Goal: Information Seeking & Learning: Learn about a topic

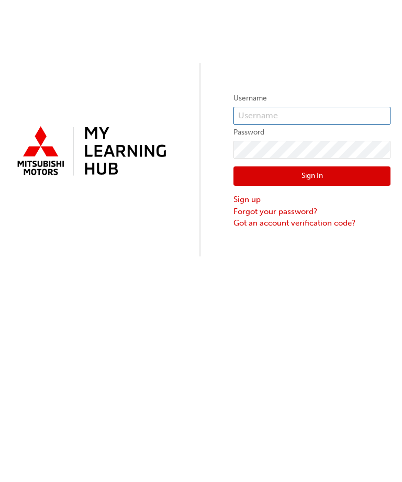
click at [320, 109] on input "text" at bounding box center [312, 116] width 157 height 18
click at [323, 107] on input "text" at bounding box center [312, 116] width 157 height 18
click at [315, 121] on input "text" at bounding box center [312, 116] width 157 height 18
click at [324, 117] on input "text" at bounding box center [312, 116] width 157 height 18
click at [315, 114] on input "text" at bounding box center [312, 116] width 157 height 18
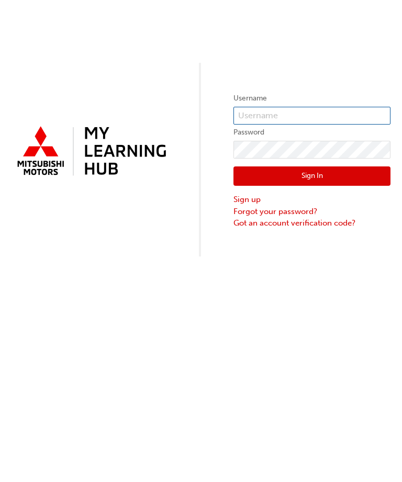
click at [304, 118] on input "text" at bounding box center [312, 116] width 157 height 18
type input "0005906644"
click at [324, 177] on button "Sign In" at bounding box center [312, 177] width 157 height 20
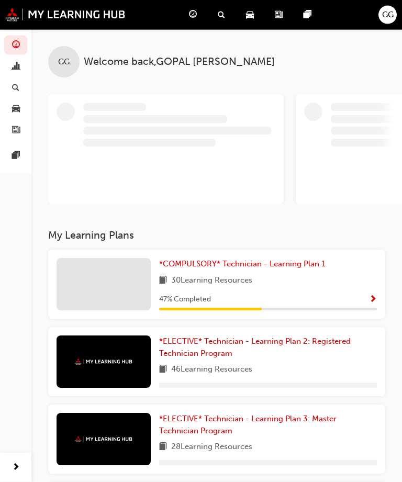
scroll to position [26, 0]
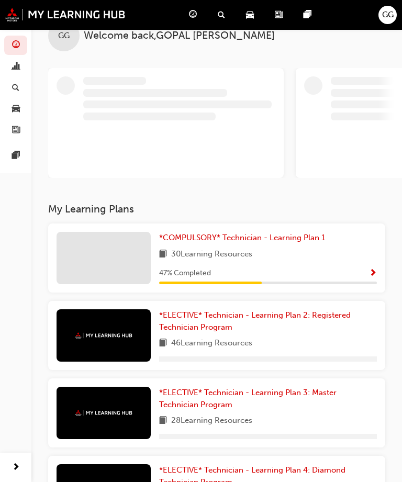
click at [369, 277] on span "Show Progress" at bounding box center [373, 273] width 8 height 9
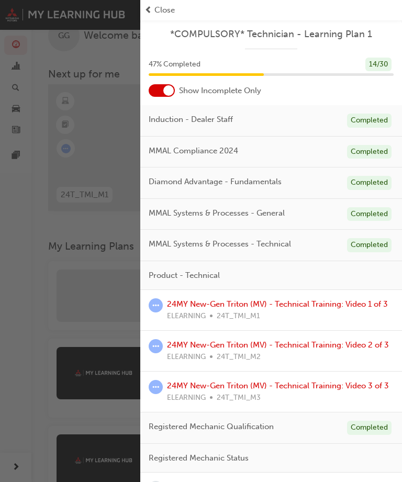
scroll to position [0, 0]
click at [169, 84] on div at bounding box center [162, 90] width 26 height 13
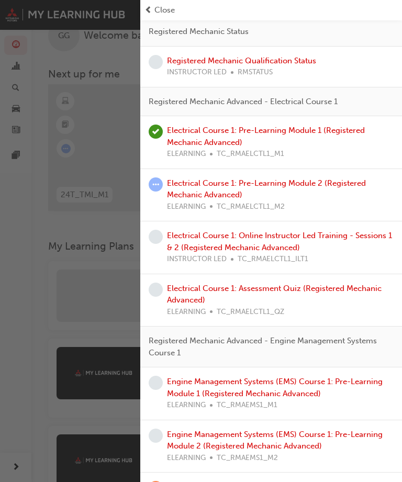
scroll to position [1007, 0]
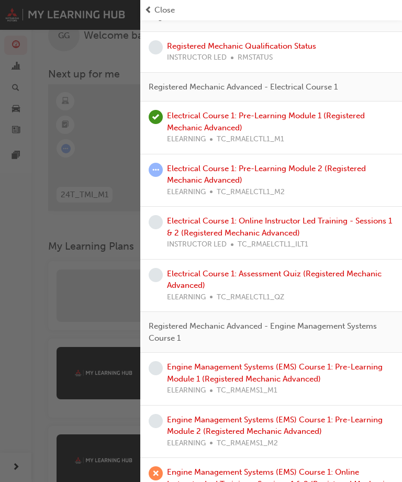
click at [252, 164] on link "Electrical Course 1: Pre-Learning Module 2 (Registered Mechanic Advanced)" at bounding box center [266, 174] width 199 height 21
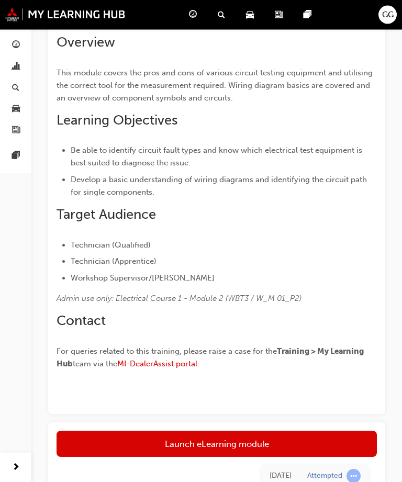
scroll to position [283, 0]
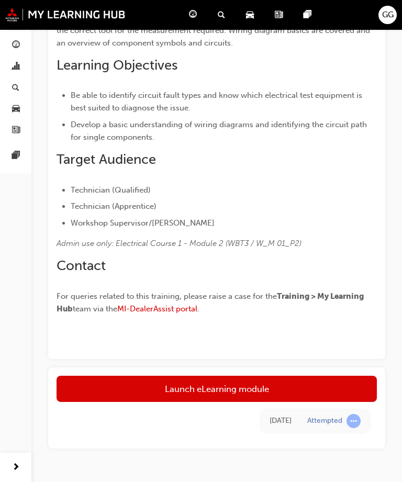
click at [263, 391] on link "Launch eLearning module" at bounding box center [217, 389] width 320 height 26
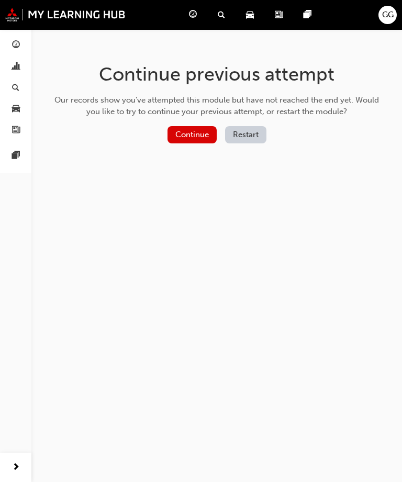
click at [197, 132] on button "Continue" at bounding box center [192, 134] width 49 height 17
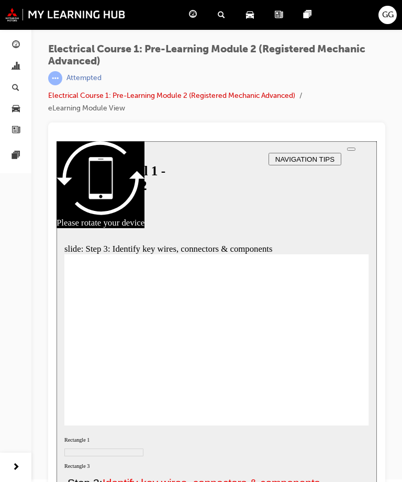
scroll to position [33, 0]
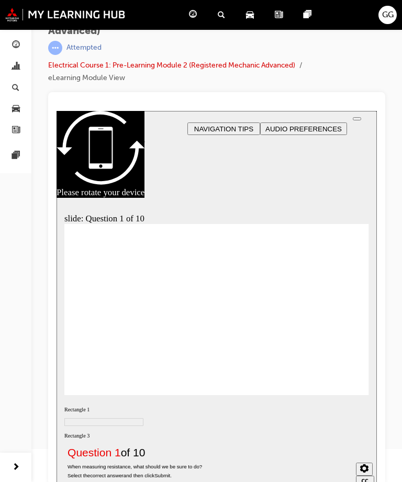
radio input "true"
radio input "false"
radio input "true"
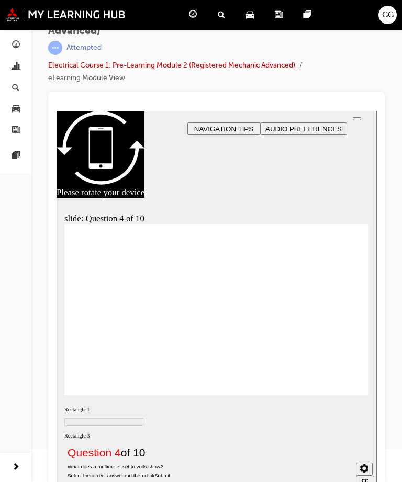
radio input "true"
radio input "false"
radio input "true"
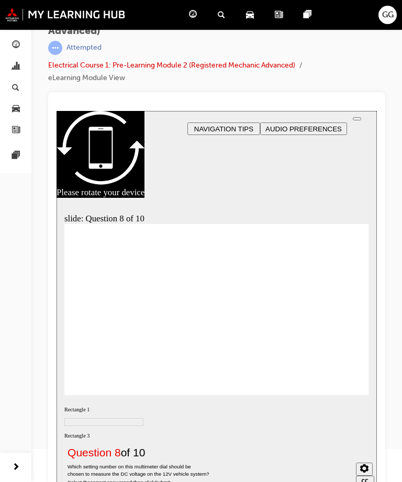
radio input "true"
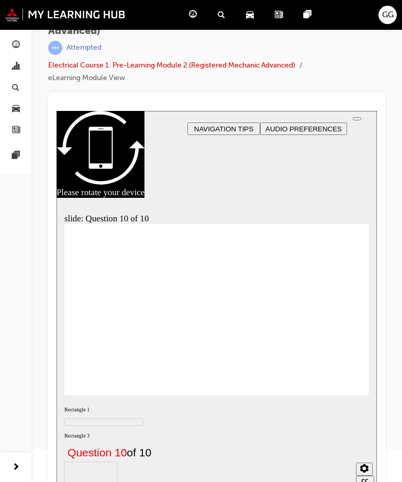
radio input "true"
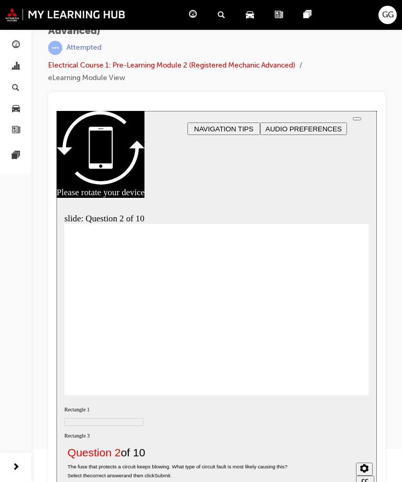
radio input "true"
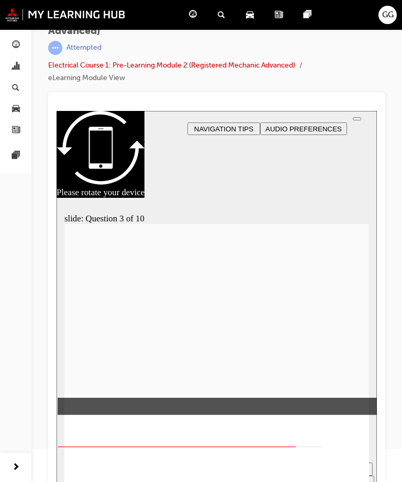
click at [353, 395] on div at bounding box center [216, 480] width 305 height 171
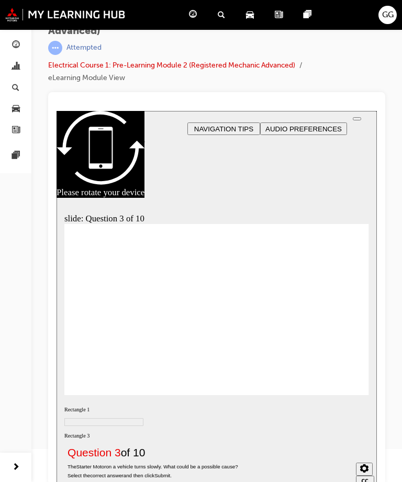
radio input "false"
radio input "true"
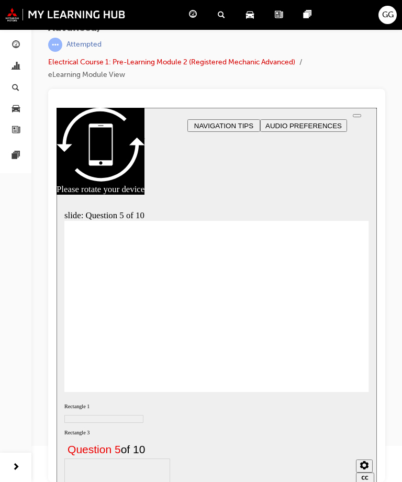
radio input "true"
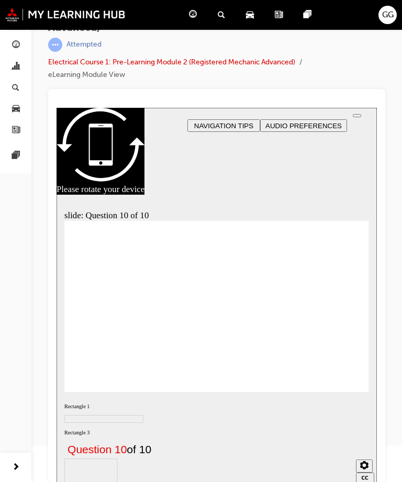
radio input "true"
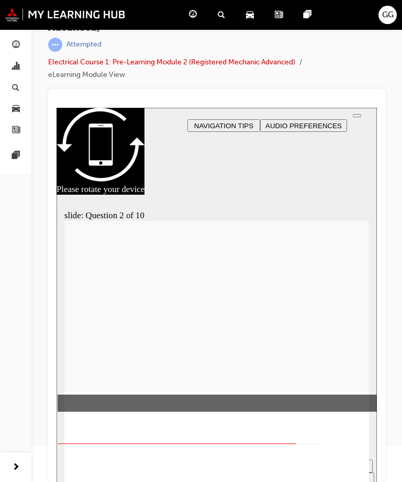
click at [353, 392] on div at bounding box center [216, 477] width 305 height 171
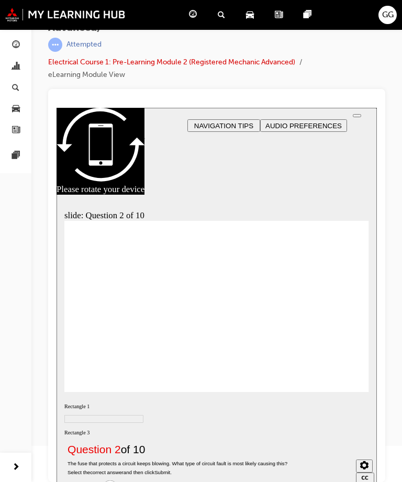
radio input "true"
radio input "false"
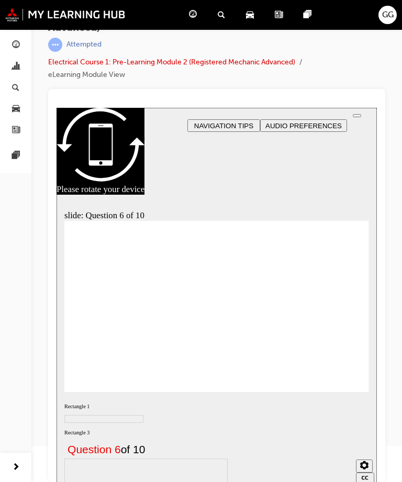
radio input "true"
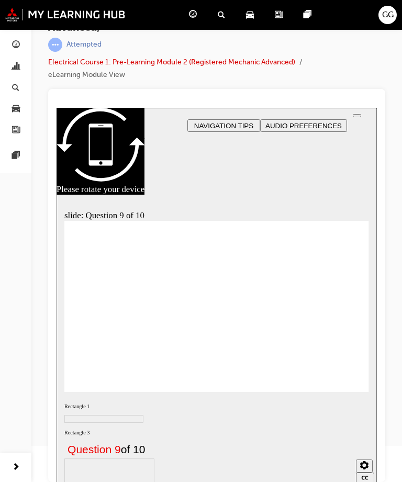
radio input "true"
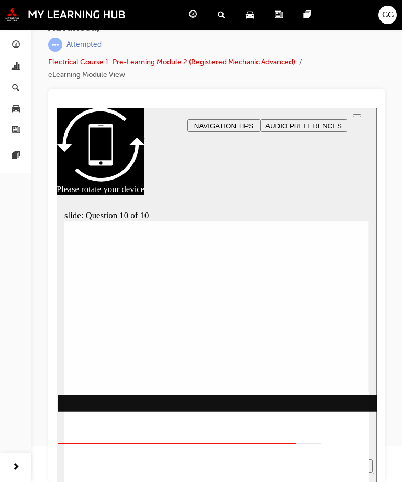
click at [358, 392] on div at bounding box center [216, 477] width 305 height 171
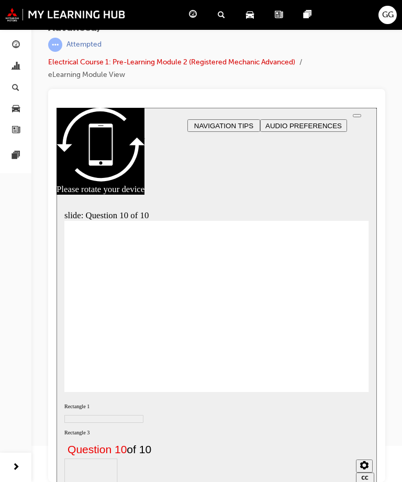
radio input "true"
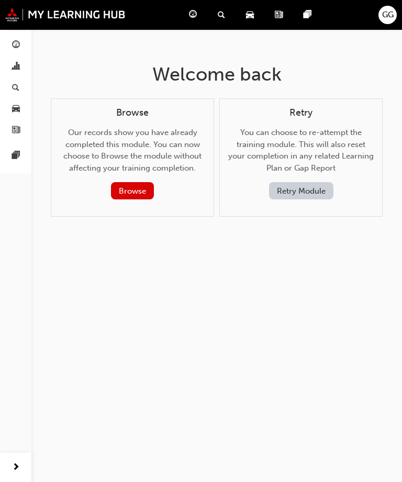
click at [191, 11] on span "guage-icon" at bounding box center [193, 14] width 8 height 13
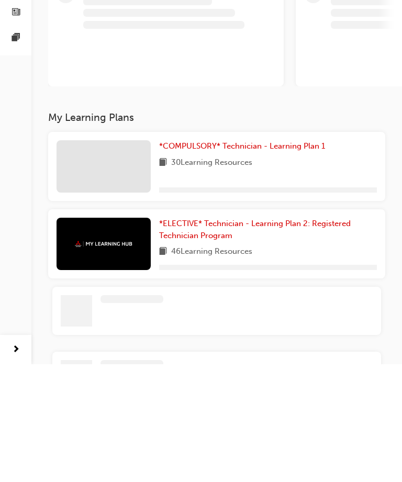
scroll to position [156, 0]
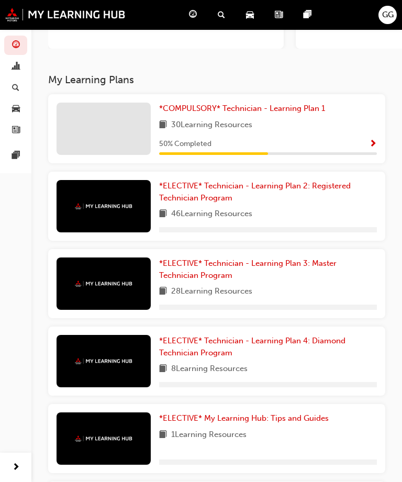
click at [373, 142] on span "Show Progress" at bounding box center [373, 144] width 8 height 9
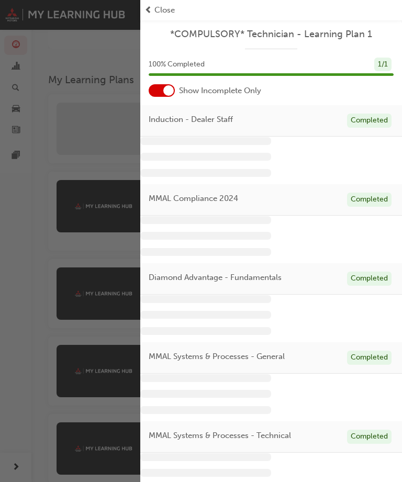
click at [161, 91] on div at bounding box center [162, 90] width 26 height 13
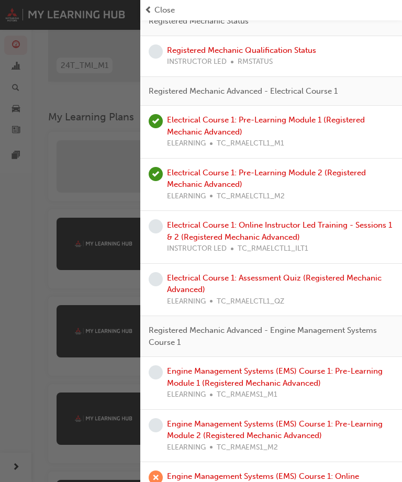
scroll to position [1011, 0]
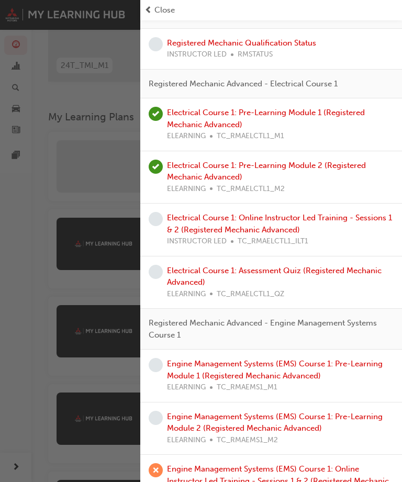
click at [329, 266] on link "Electrical Course 1: Assessment Quiz (Registered Mechanic Advanced)" at bounding box center [274, 276] width 215 height 21
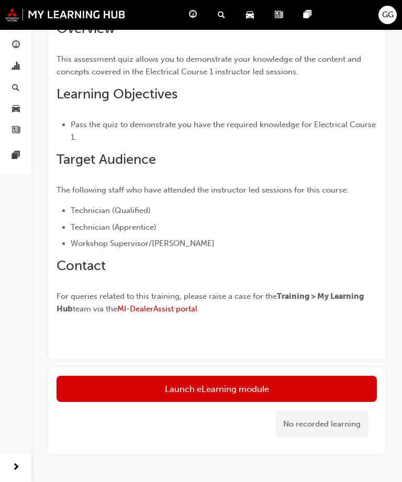
scroll to position [308, 0]
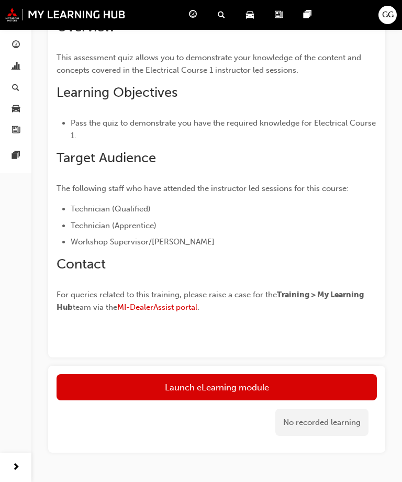
click at [298, 389] on button "Launch eLearning module" at bounding box center [217, 387] width 320 height 26
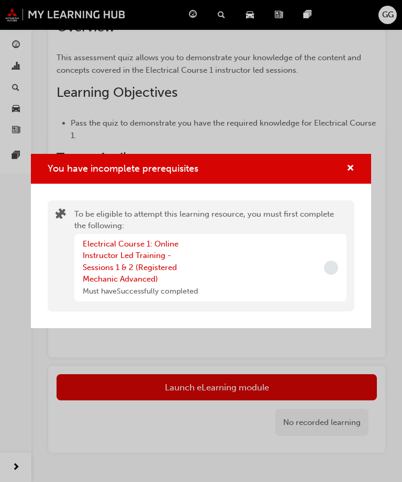
click at [352, 174] on span "cross-icon" at bounding box center [351, 168] width 8 height 9
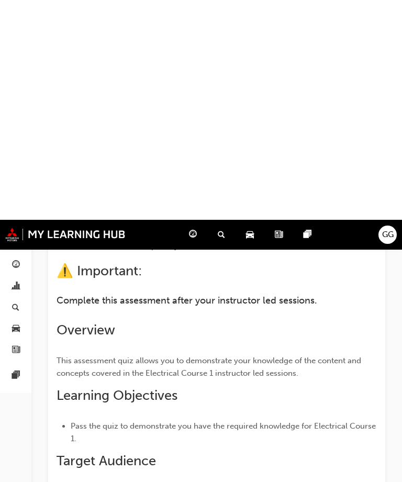
scroll to position [0, 0]
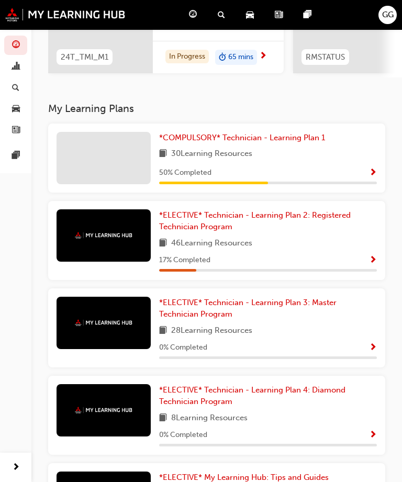
scroll to position [164, 0]
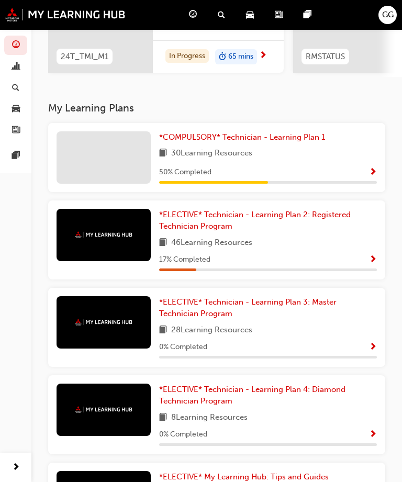
click at [381, 166] on div "*COMPULSORY* Technician - Learning Plan 1 30 Learning Resources 50 % Completed" at bounding box center [216, 157] width 337 height 69
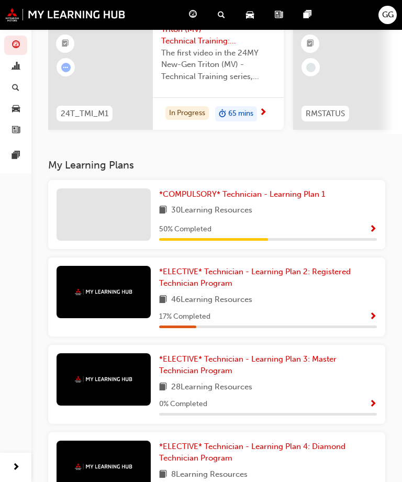
scroll to position [106, 0]
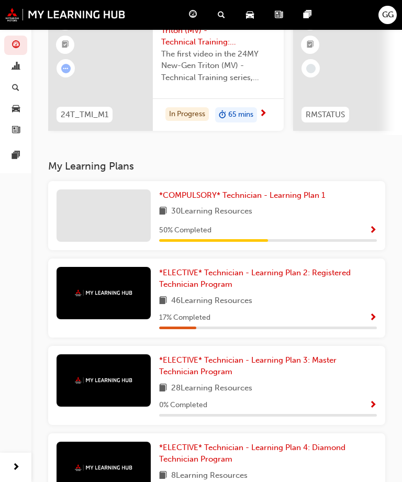
click at [374, 226] on span "Show Progress" at bounding box center [373, 230] width 8 height 9
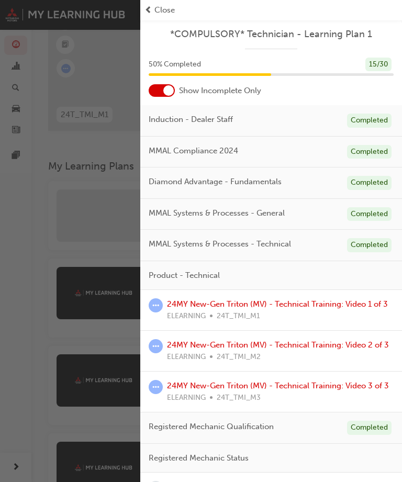
click at [160, 86] on div at bounding box center [162, 90] width 26 height 13
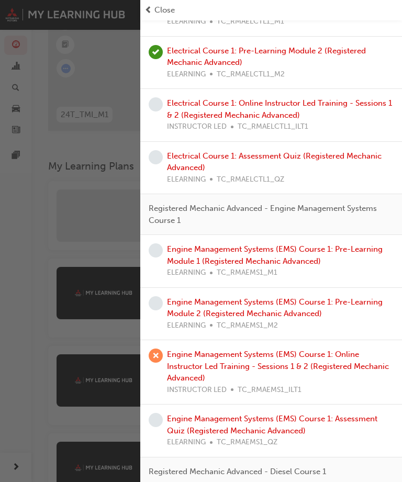
scroll to position [1128, 0]
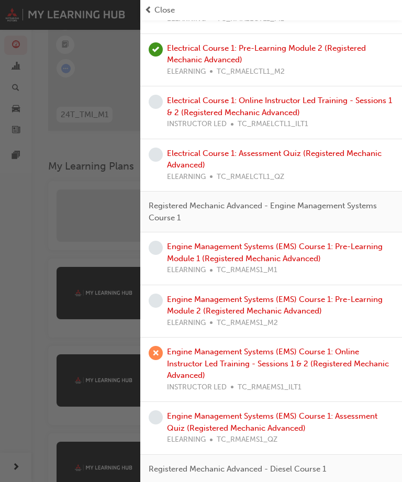
click at [315, 242] on link "Engine Management Systems (EMS) Course 1: Pre-Learning Module 1 (Registered Mec…" at bounding box center [275, 252] width 216 height 21
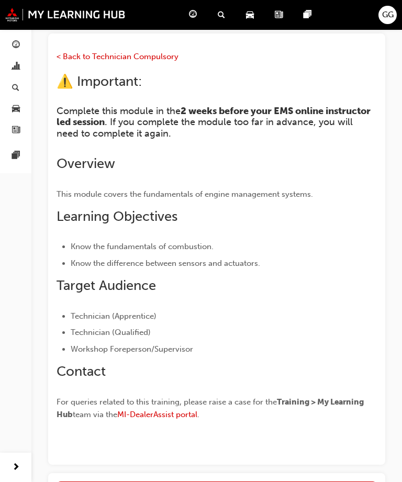
scroll to position [220, 0]
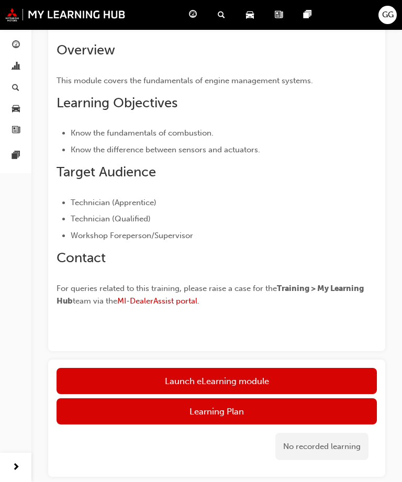
click at [280, 375] on link "Launch eLearning module" at bounding box center [217, 381] width 320 height 26
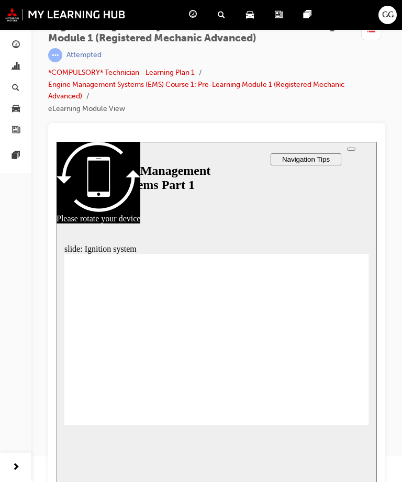
scroll to position [23, 0]
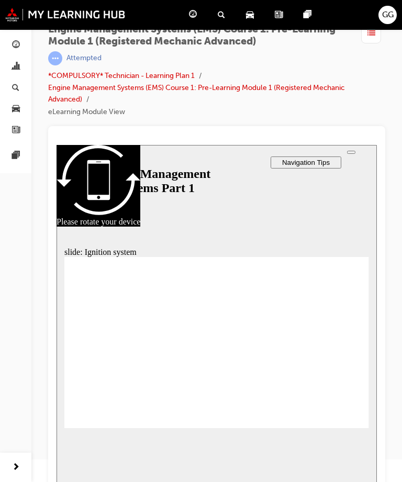
click at [354, 426] on div "slide: Ignition system Rectangle 1 Rectangle 3 Ignition system The 12 volt igni…" at bounding box center [217, 333] width 320 height 376
radio input "true"
radio input "false"
radio input "true"
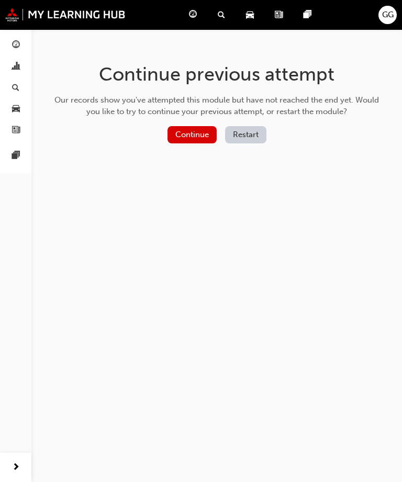
click at [191, 132] on button "Continue" at bounding box center [192, 134] width 49 height 17
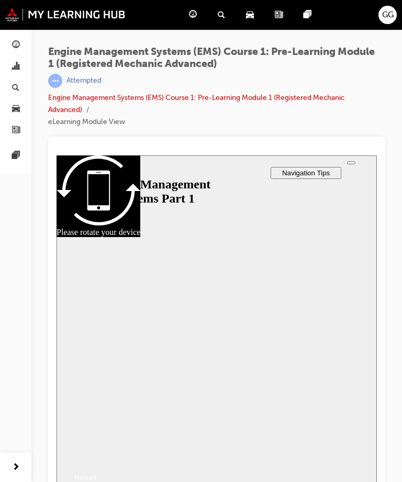
scroll to position [14, 0]
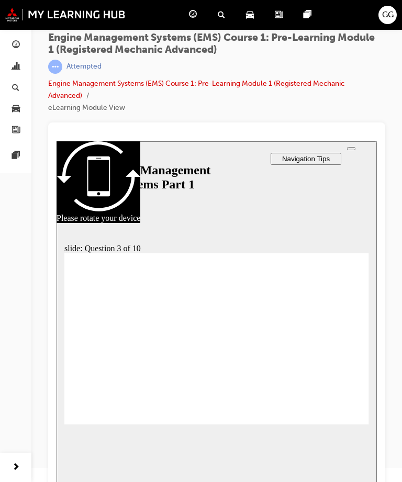
radio input "true"
checkbox input "true"
radio input "true"
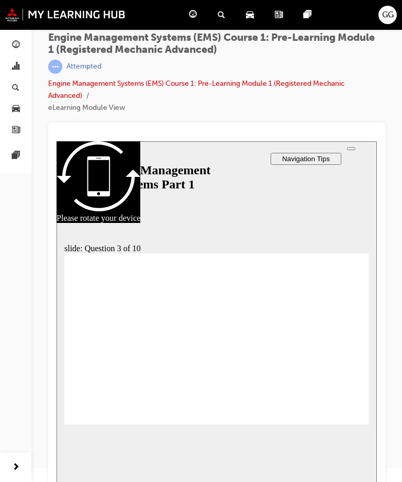
radio input "true"
checkbox input "true"
radio input "true"
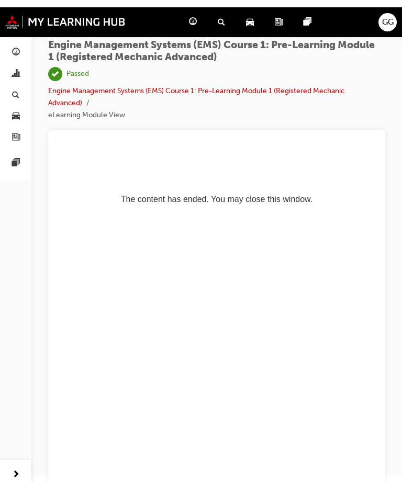
scroll to position [0, 0]
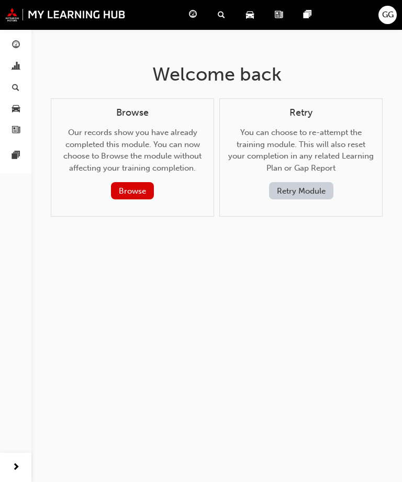
click at [196, 13] on div "Dashboard" at bounding box center [195, 14] width 29 height 21
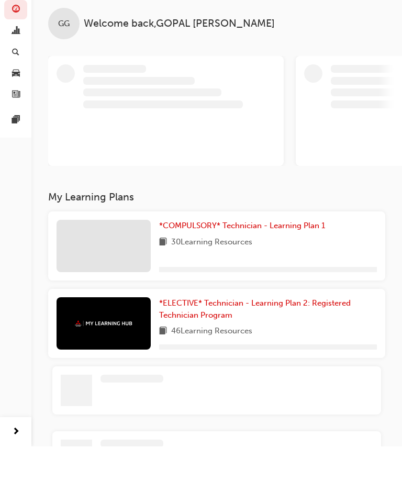
scroll to position [158, 0]
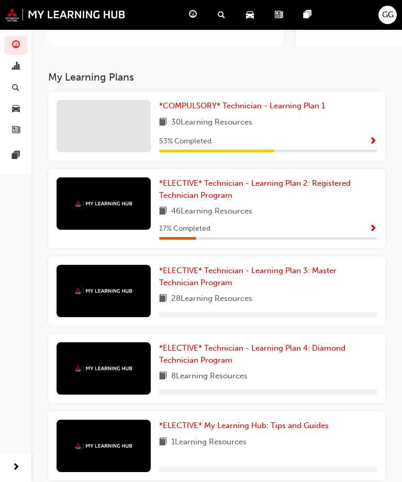
click at [374, 137] on span "Show Progress" at bounding box center [373, 141] width 8 height 9
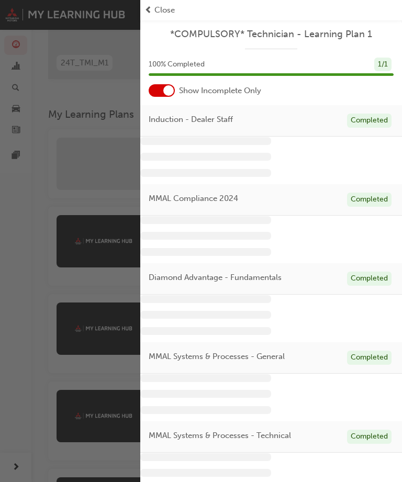
click at [159, 96] on div at bounding box center [162, 90] width 26 height 13
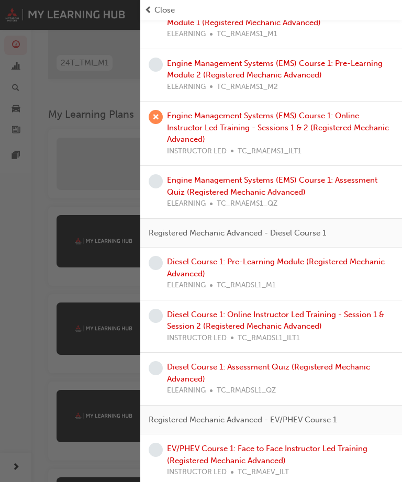
scroll to position [1129, 0]
